Goal: Task Accomplishment & Management: Use online tool/utility

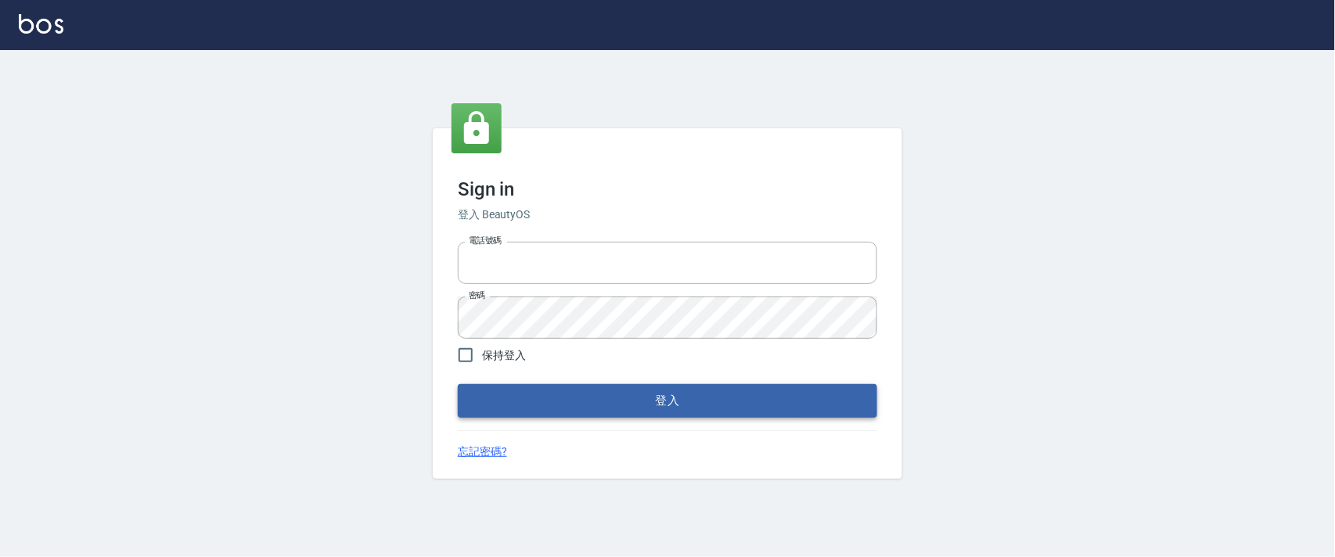
type input "0927987640"
click at [606, 398] on button "登入" at bounding box center [667, 400] width 419 height 33
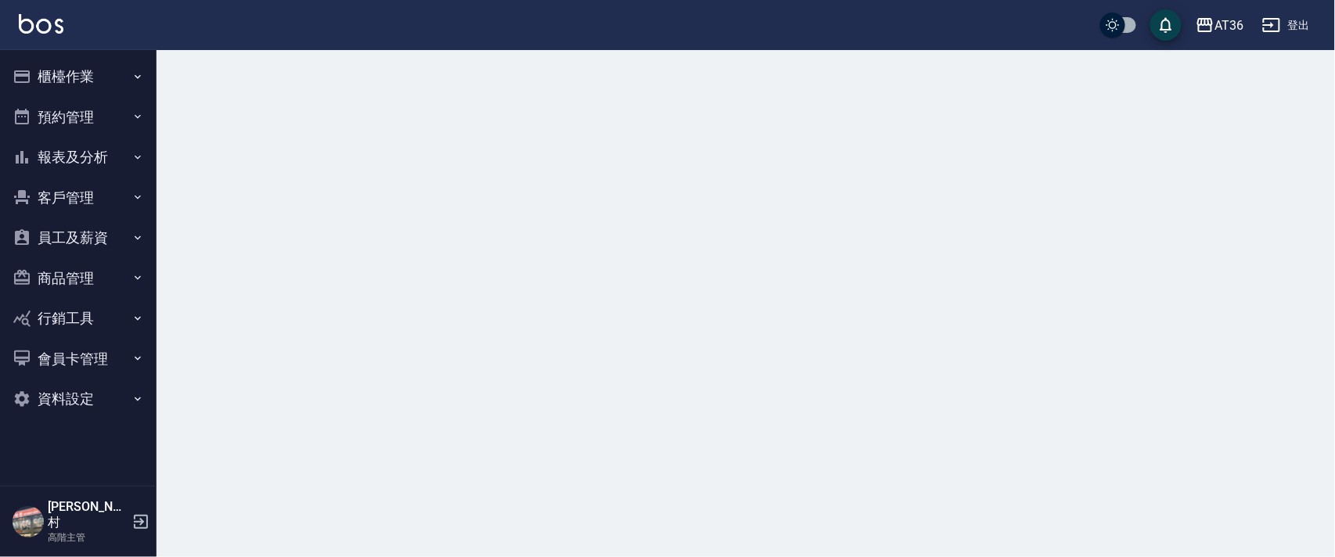
click at [52, 79] on button "櫃檯作業" at bounding box center [78, 76] width 144 height 41
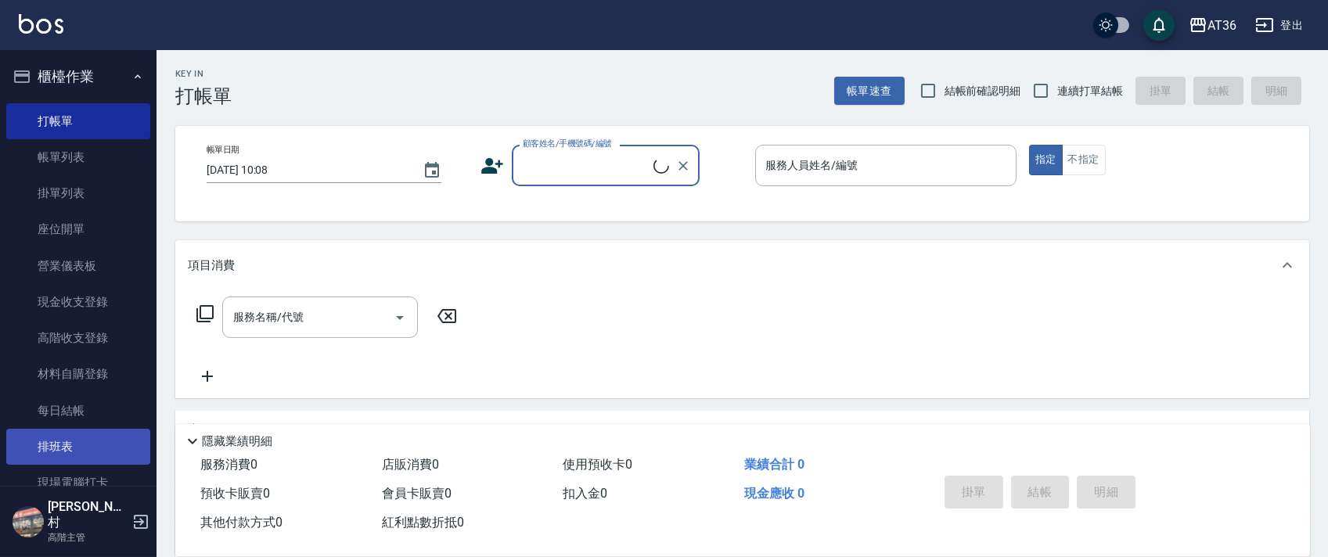
click at [68, 449] on link "排班表" at bounding box center [78, 447] width 144 height 36
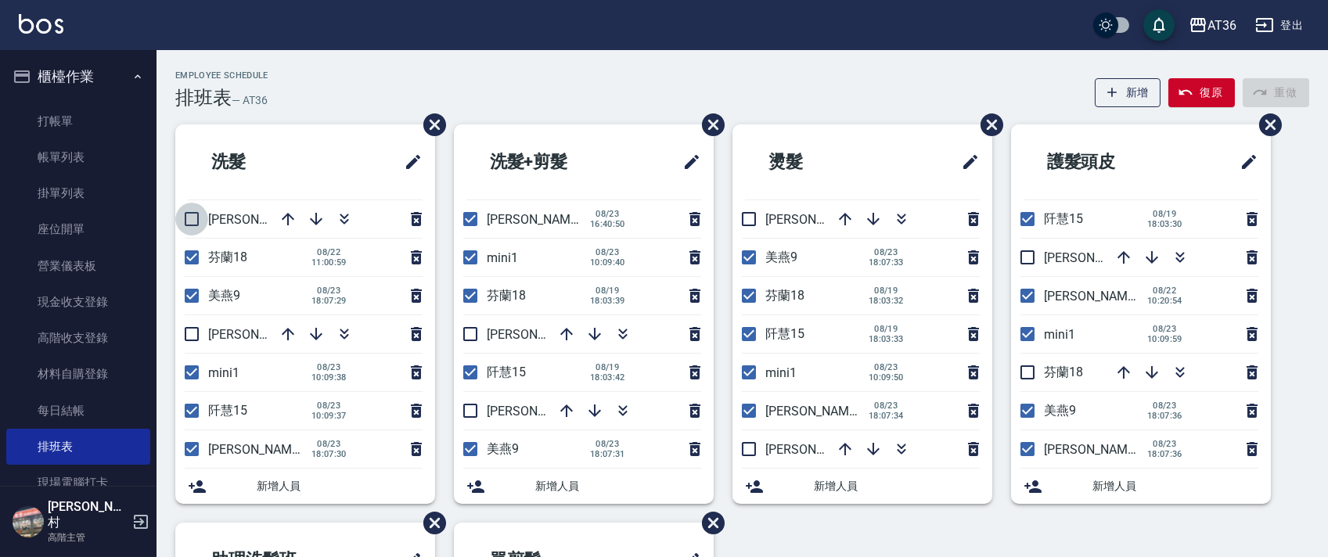
drag, startPoint x: 192, startPoint y: 213, endPoint x: 271, endPoint y: 230, distance: 80.1
click at [192, 217] on input "checkbox" at bounding box center [191, 219] width 33 height 33
checkbox input "true"
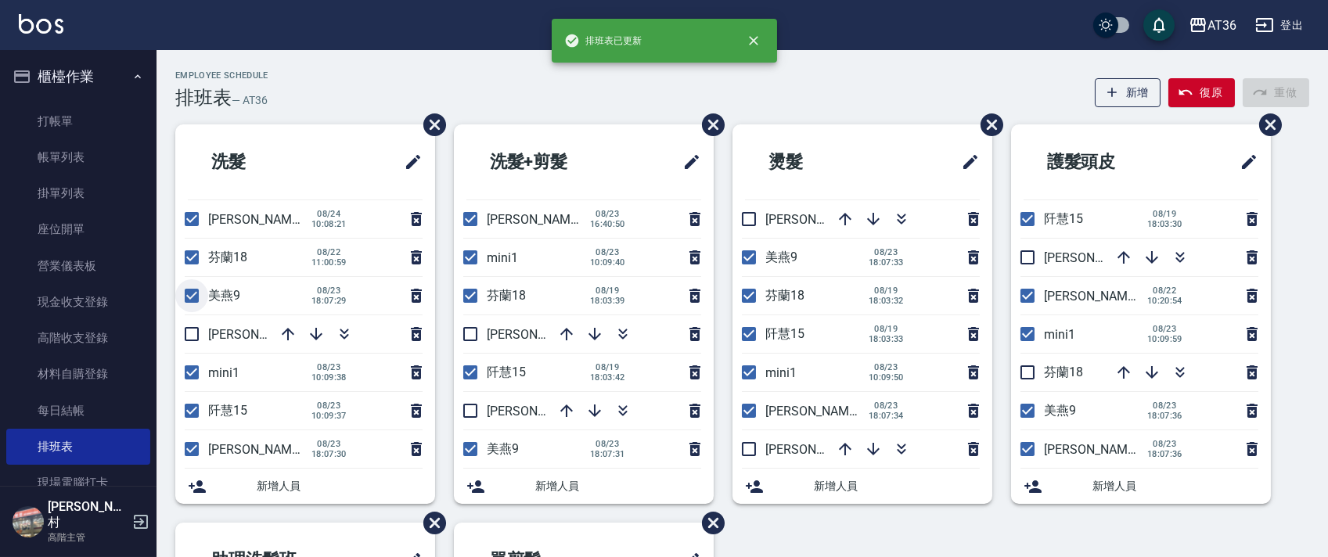
click at [189, 300] on input "checkbox" at bounding box center [191, 295] width 33 height 33
checkbox input "false"
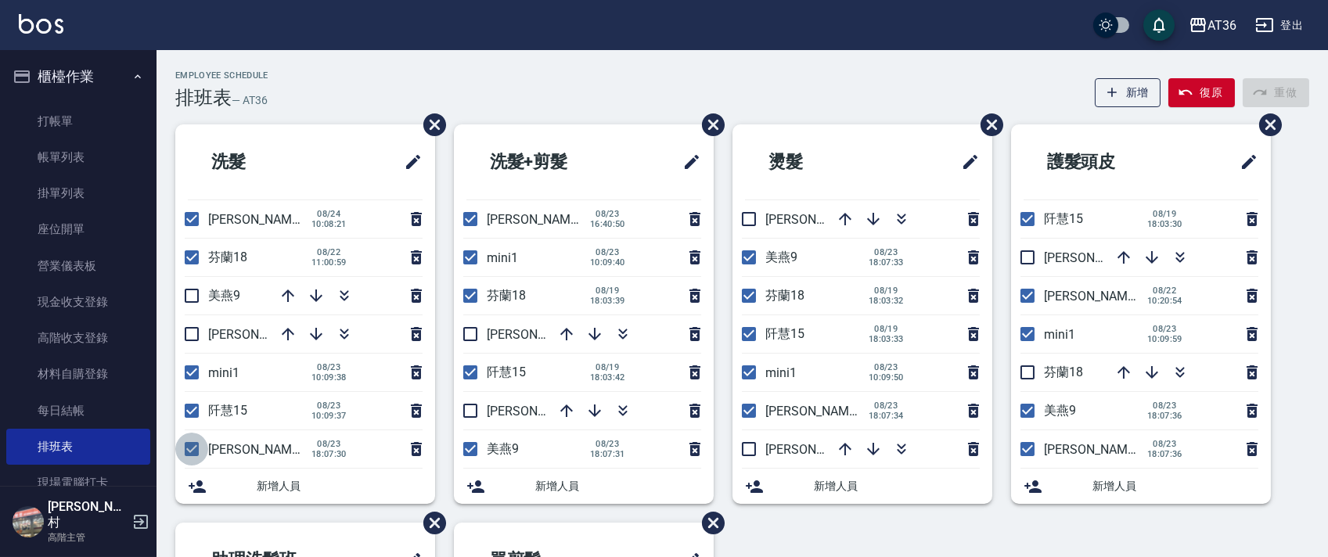
click at [185, 455] on input "checkbox" at bounding box center [191, 449] width 33 height 33
checkbox input "false"
click at [1020, 302] on input "checkbox" at bounding box center [1027, 295] width 33 height 33
checkbox input "false"
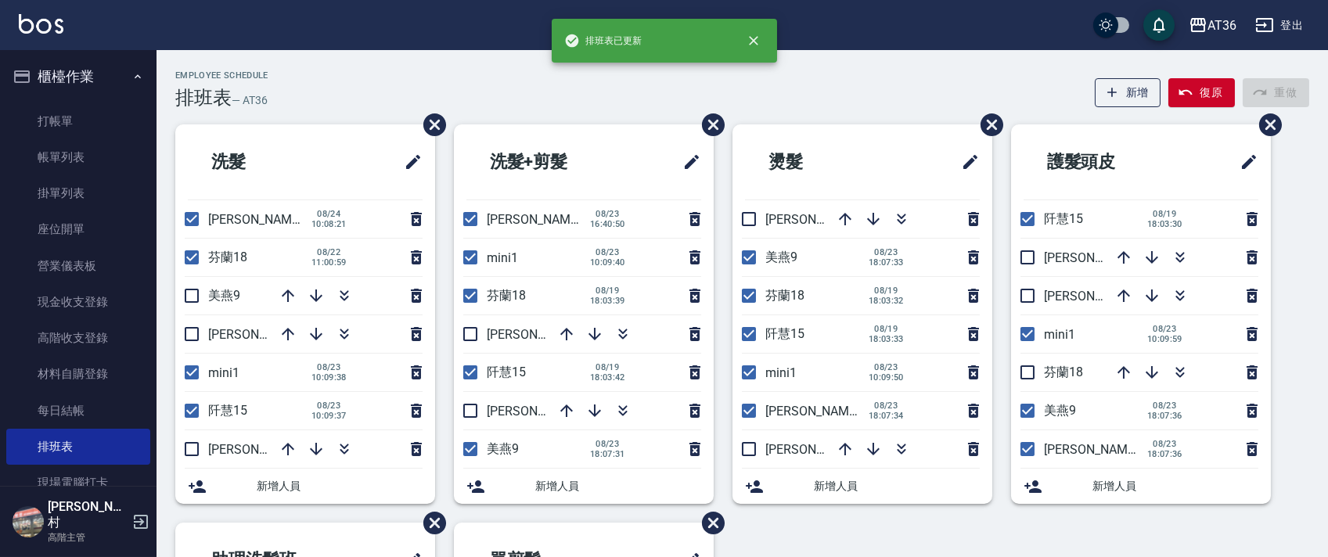
drag, startPoint x: 1025, startPoint y: 375, endPoint x: 1097, endPoint y: 392, distance: 74.0
click at [1025, 376] on input "checkbox" at bounding box center [1027, 372] width 33 height 33
checkbox input "true"
click at [1029, 414] on input "checkbox" at bounding box center [1027, 410] width 33 height 33
checkbox input "false"
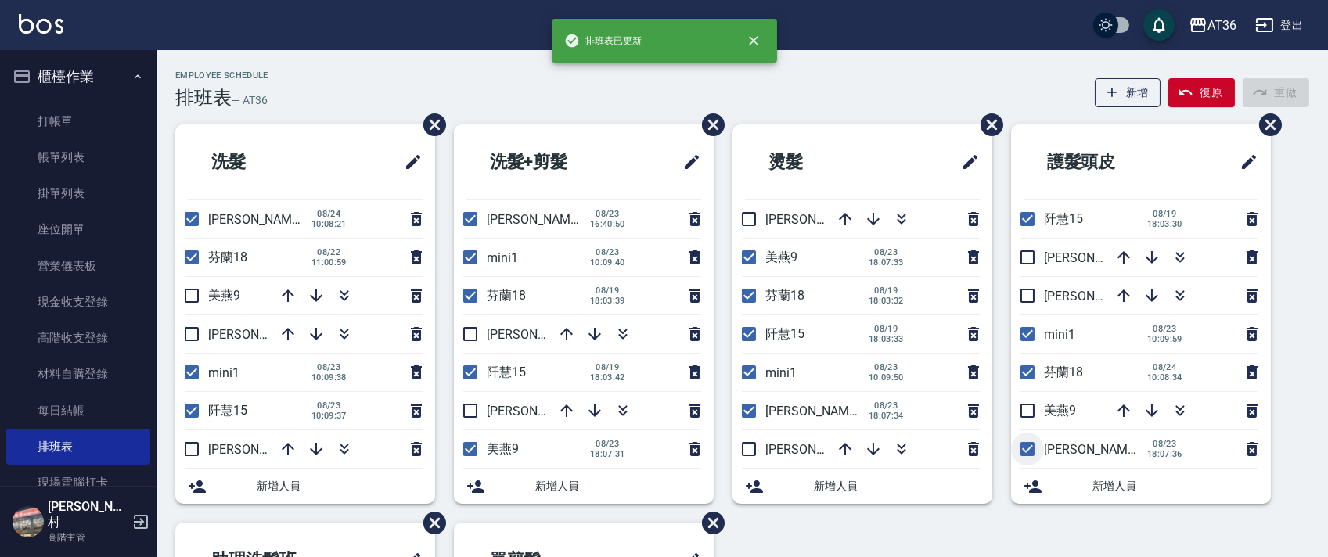
click at [1022, 448] on input "checkbox" at bounding box center [1027, 449] width 33 height 33
checkbox input "false"
drag, startPoint x: 756, startPoint y: 411, endPoint x: 805, endPoint y: 311, distance: 111.6
click at [754, 410] on input "checkbox" at bounding box center [748, 410] width 33 height 33
checkbox input "false"
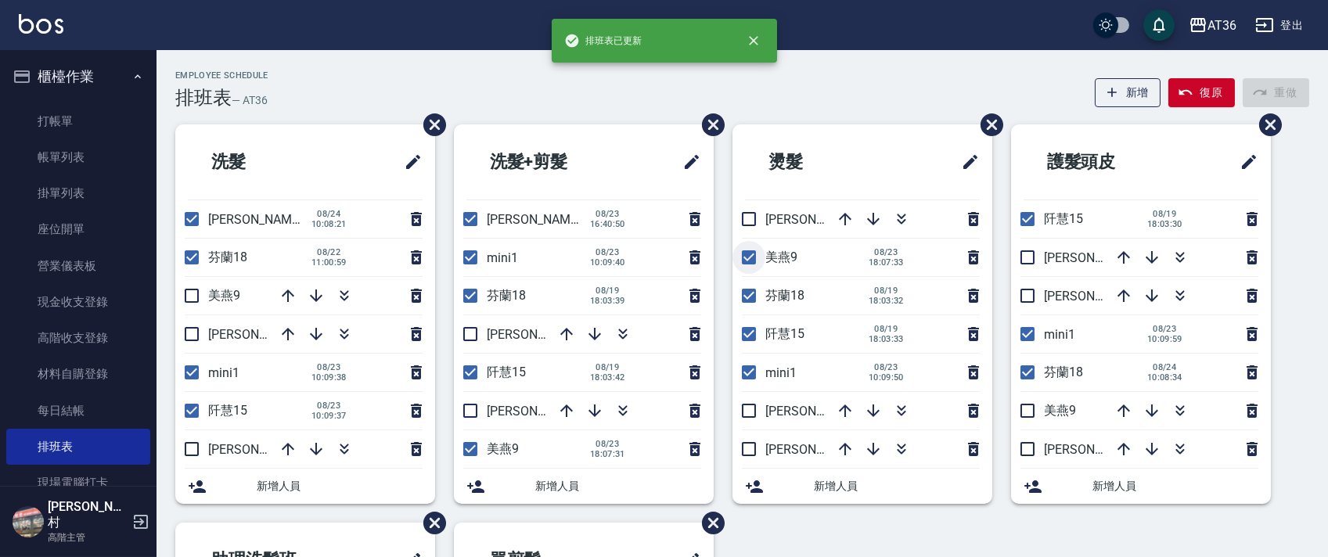
click at [757, 257] on input "checkbox" at bounding box center [748, 257] width 33 height 33
checkbox input "false"
click at [747, 223] on input "checkbox" at bounding box center [748, 219] width 33 height 33
checkbox input "true"
click at [465, 223] on input "checkbox" at bounding box center [470, 219] width 33 height 33
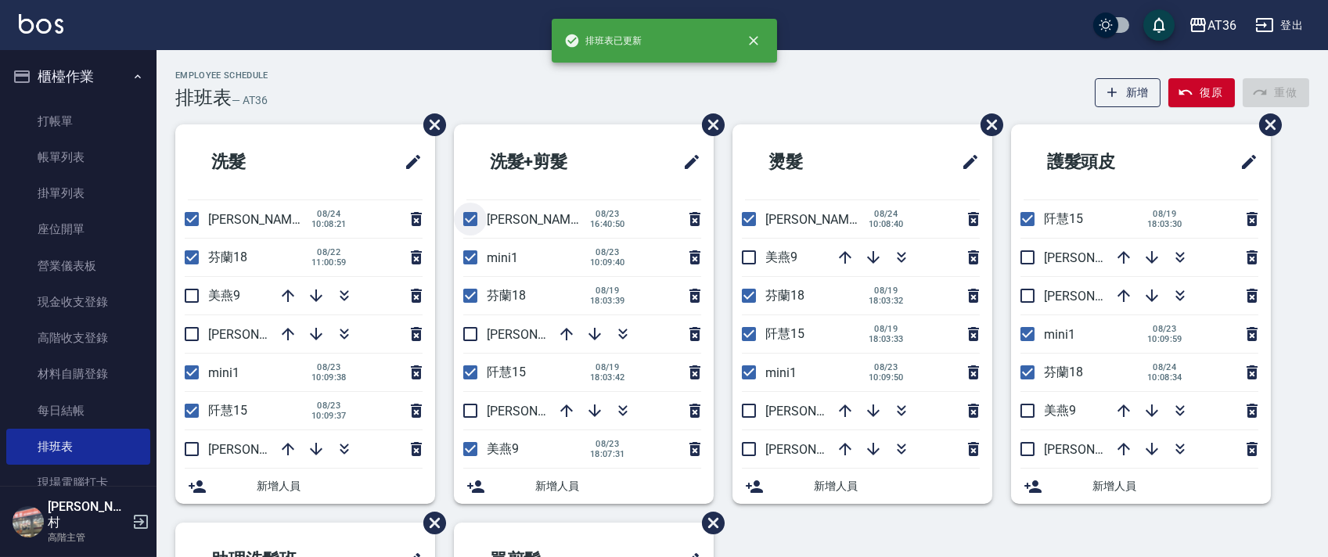
checkbox input "false"
click at [469, 329] on input "checkbox" at bounding box center [470, 334] width 33 height 33
checkbox input "true"
drag, startPoint x: 477, startPoint y: 453, endPoint x: 455, endPoint y: 362, distance: 93.4
click at [476, 452] on input "checkbox" at bounding box center [470, 449] width 33 height 33
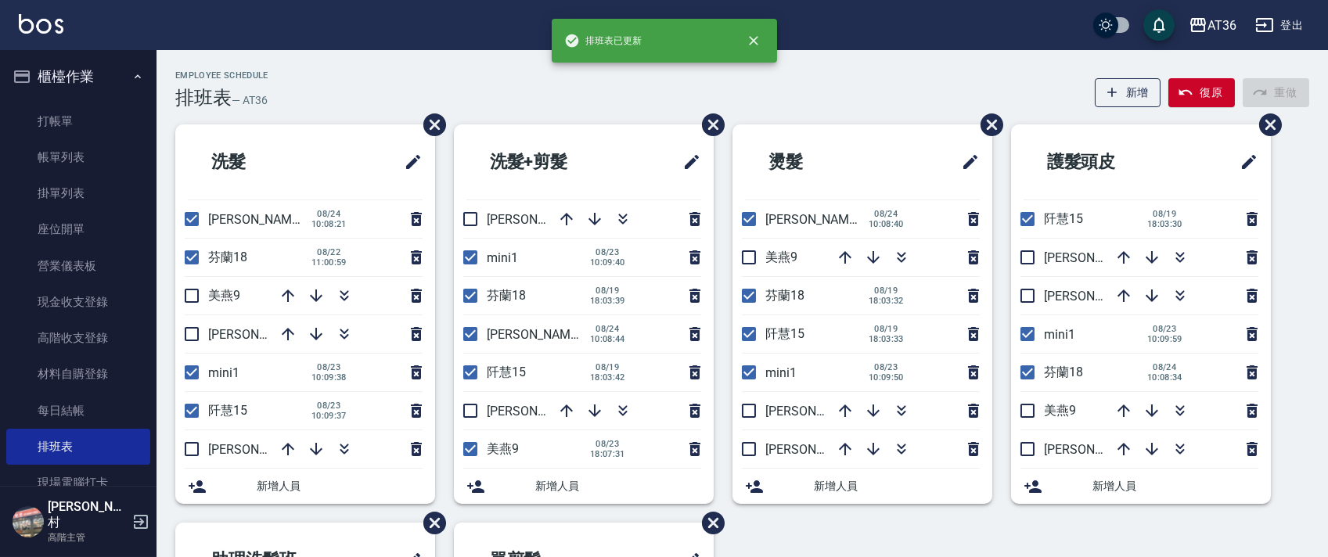
checkbox input "false"
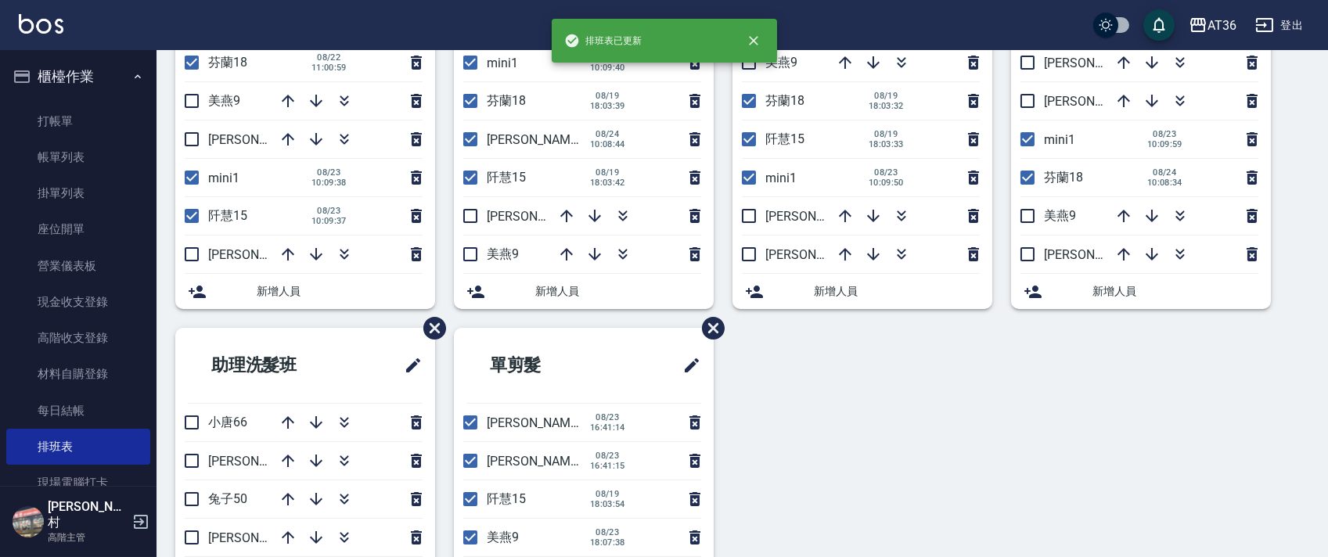
scroll to position [370, 0]
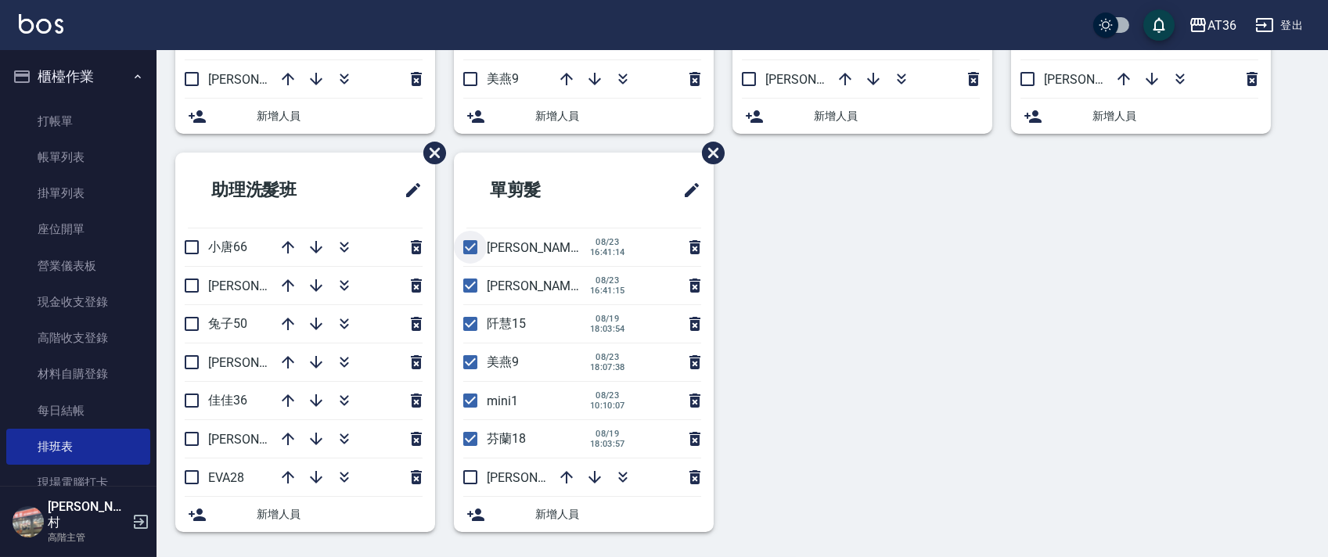
click at [470, 246] on input "checkbox" at bounding box center [470, 247] width 33 height 33
checkbox input "false"
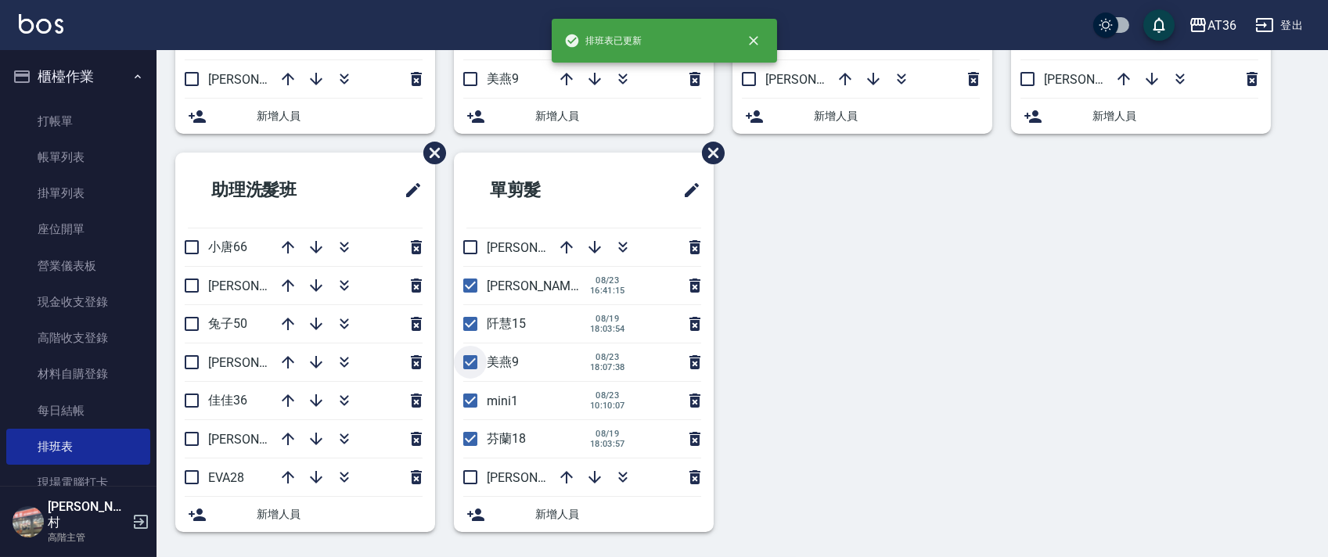
click at [459, 365] on input "checkbox" at bounding box center [470, 362] width 33 height 33
checkbox input "false"
click at [466, 487] on input "checkbox" at bounding box center [470, 477] width 33 height 33
checkbox input "true"
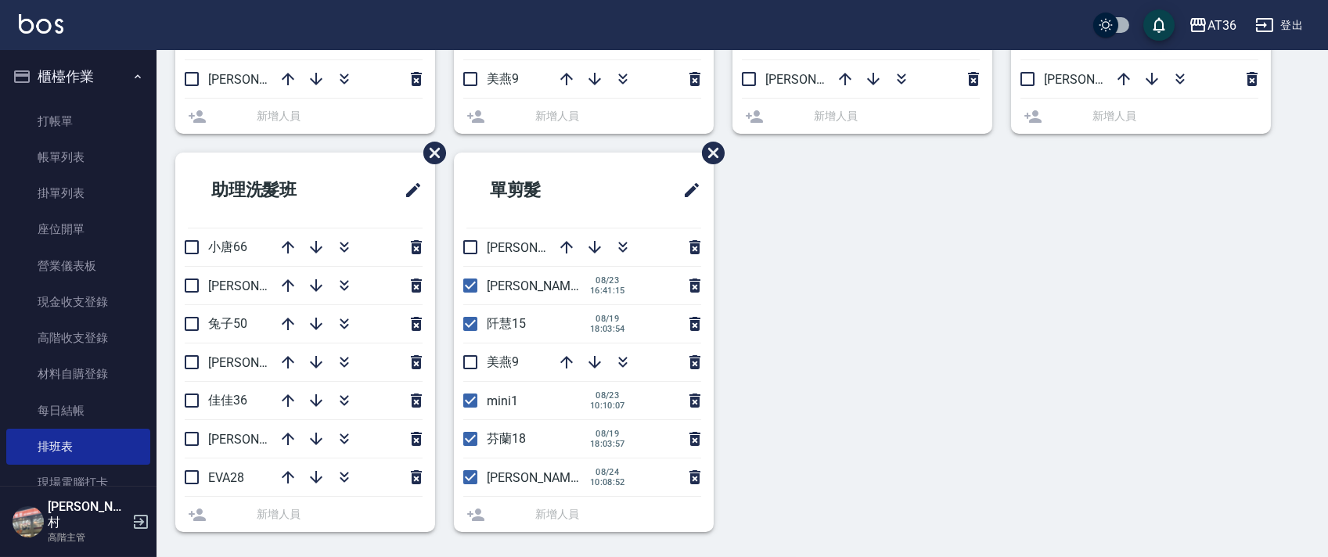
click at [469, 285] on input "checkbox" at bounding box center [470, 285] width 33 height 33
checkbox input "false"
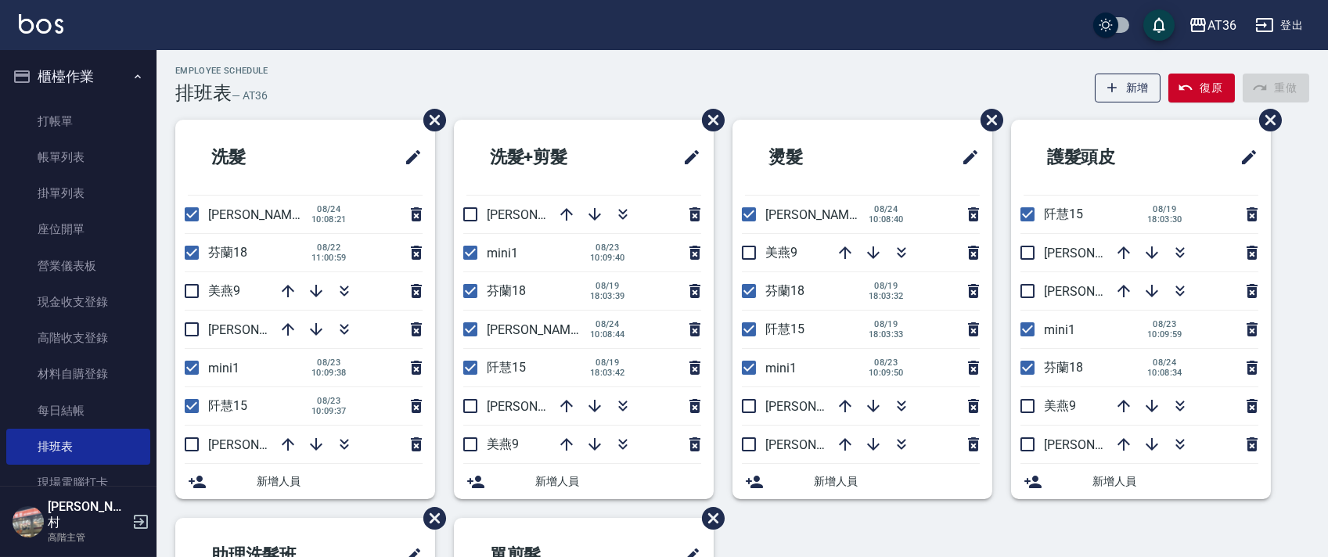
scroll to position [0, 0]
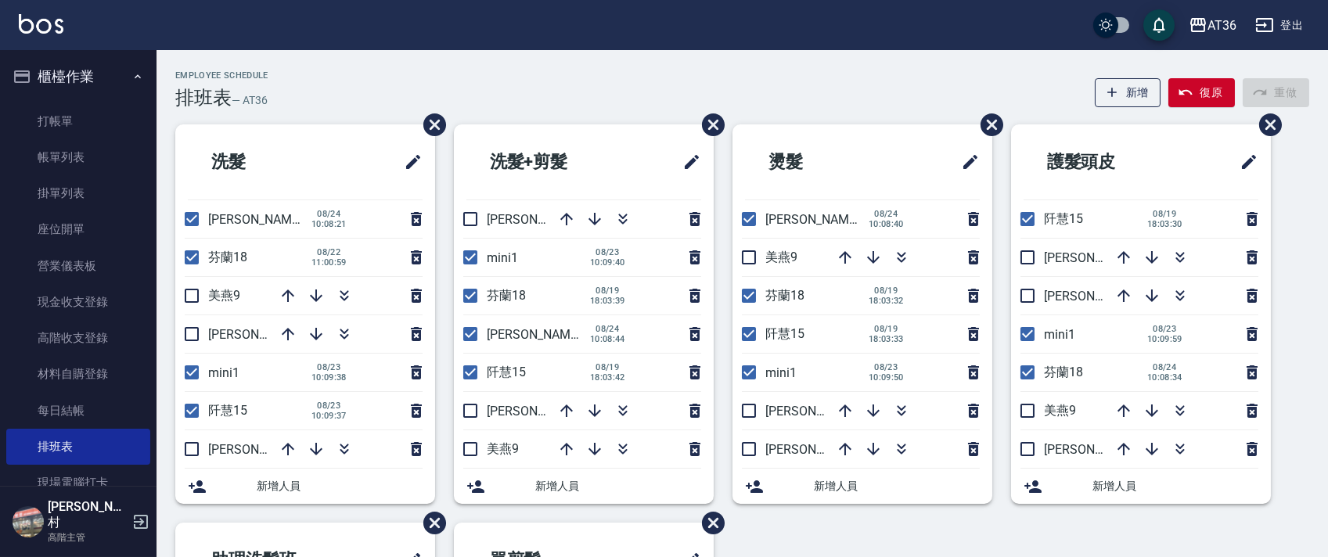
click at [327, 85] on div "Employee Schedule 排班表 — AT36 新增 復原 重做" at bounding box center [742, 89] width 1134 height 38
